Goal: Find specific page/section: Find specific page/section

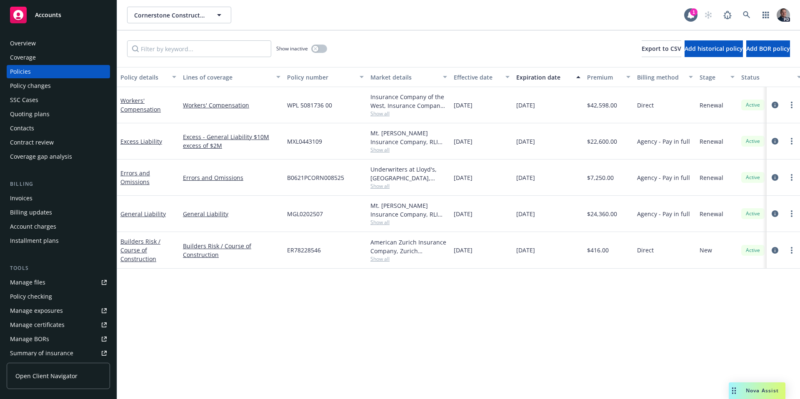
click at [755, 392] on span "Nova Assist" at bounding box center [762, 390] width 33 height 7
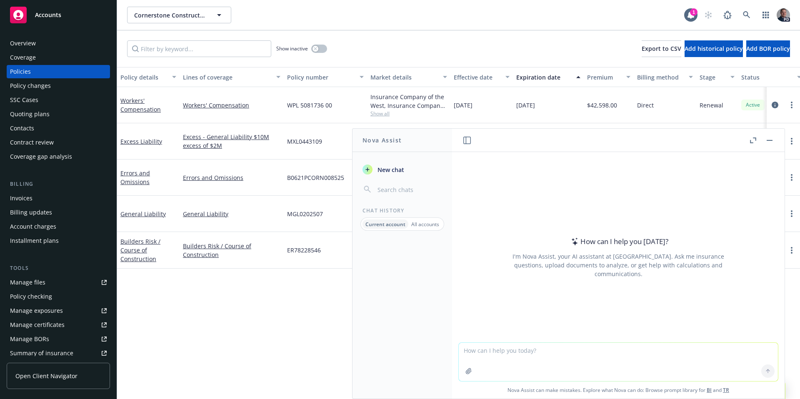
click at [755, 140] on icon "button" at bounding box center [753, 141] width 6 height 6
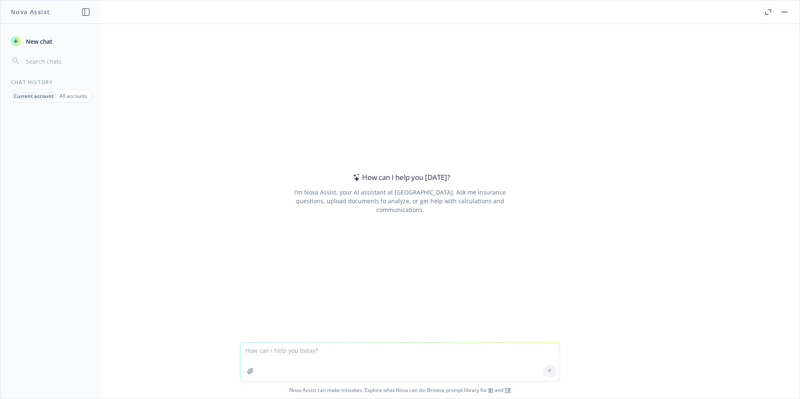
click at [78, 93] on p "All accounts" at bounding box center [74, 96] width 28 height 7
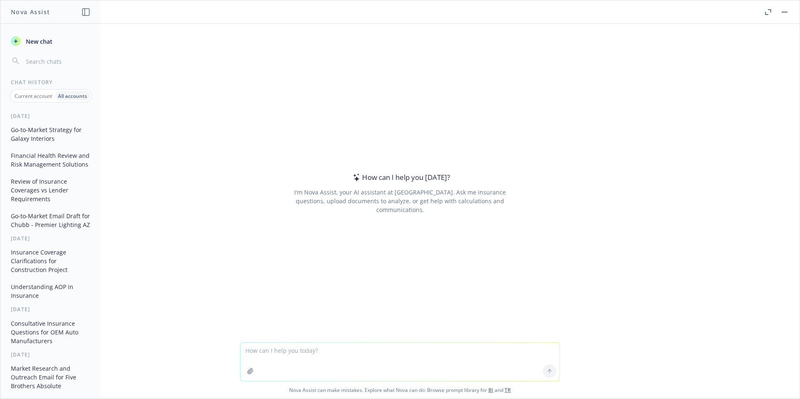
click at [56, 153] on button "Financial Health Review and Risk Management Solutions" at bounding box center [51, 160] width 86 height 23
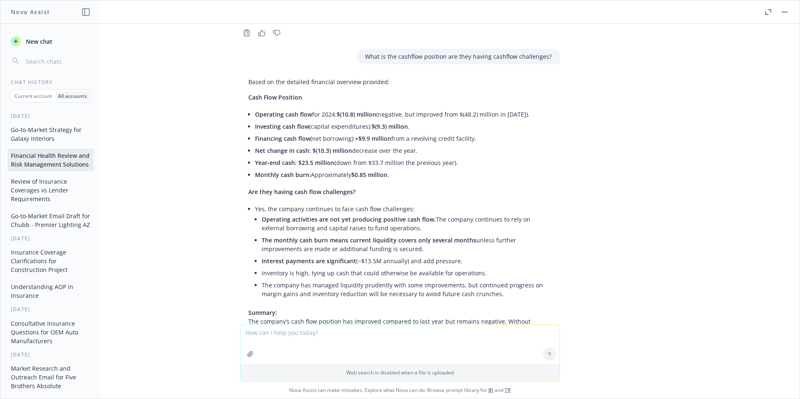
scroll to position [4812, 0]
